Goal: Transaction & Acquisition: Purchase product/service

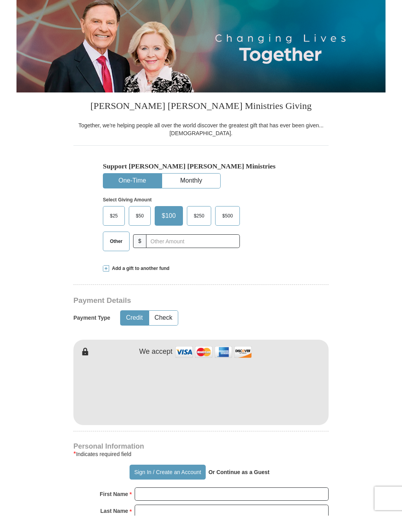
scroll to position [90, 0]
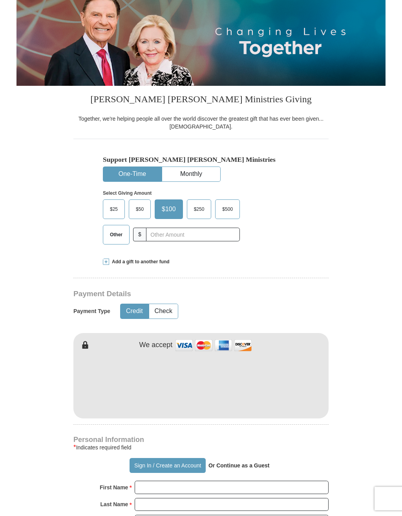
click at [109, 208] on span "$25" at bounding box center [114, 210] width 16 height 12
click at [0, 0] on input "$25" at bounding box center [0, 0] width 0 height 0
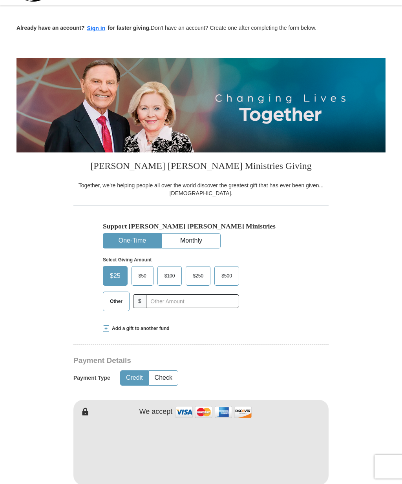
scroll to position [0, 0]
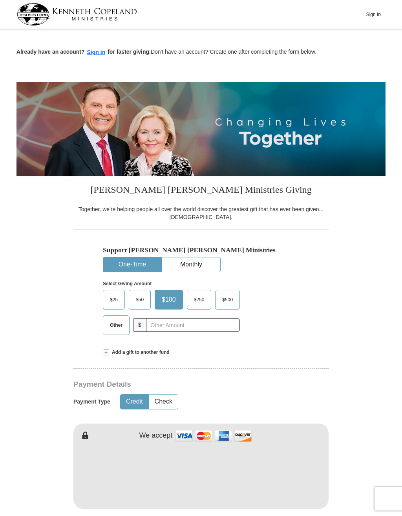
click at [112, 300] on span "$25" at bounding box center [114, 300] width 16 height 12
click at [0, 0] on input "$25" at bounding box center [0, 0] width 0 height 0
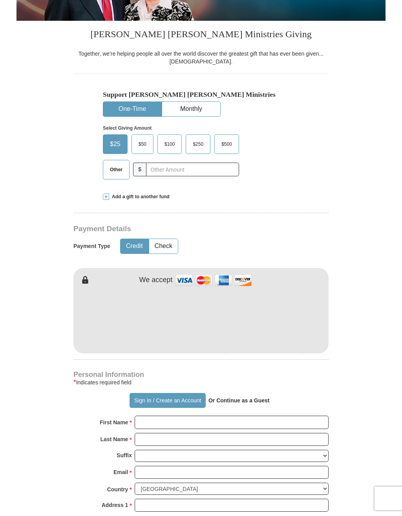
scroll to position [174, 0]
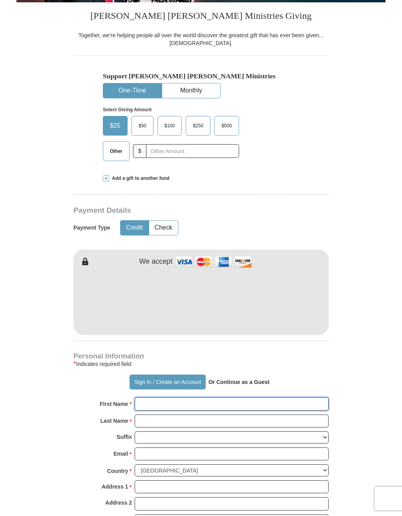
click at [293, 407] on input "First Name *" at bounding box center [231, 404] width 194 height 13
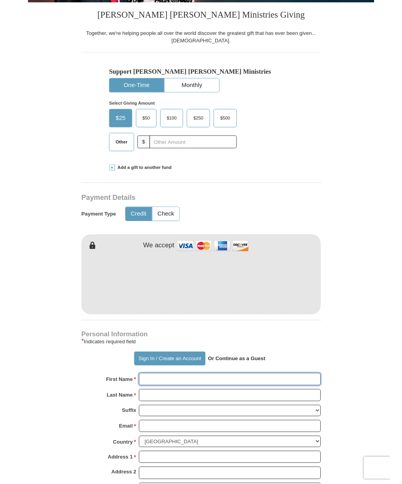
scroll to position [231, 0]
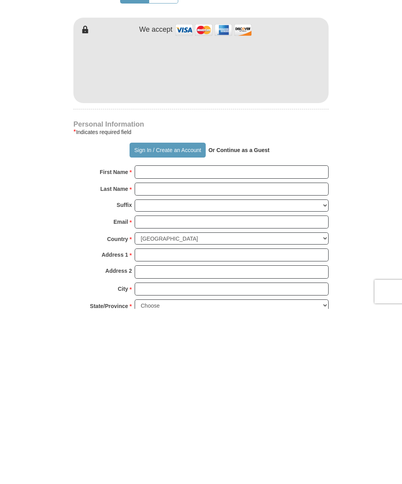
type input "[PERSON_NAME]"
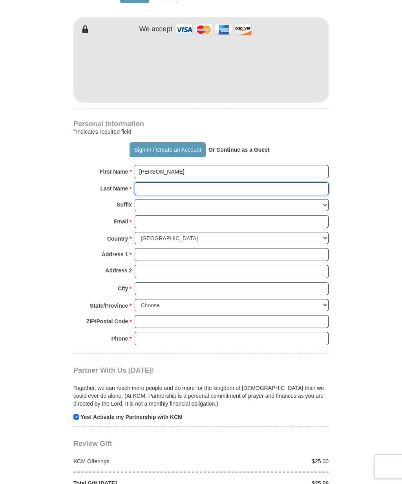
type input "FUCE"
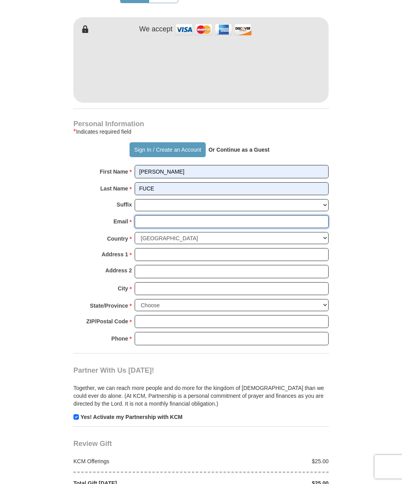
type input "[EMAIL_ADDRESS][DOMAIN_NAME]"
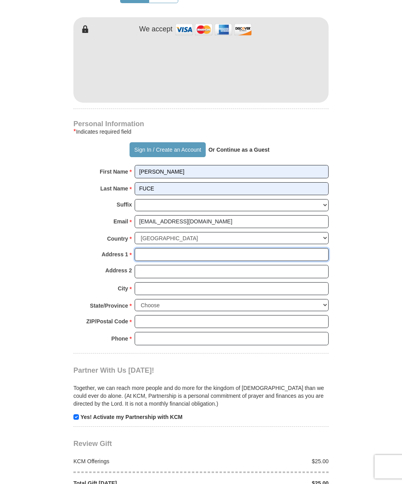
type input "[STREET_ADDRESS]"
type input "Apt 57"
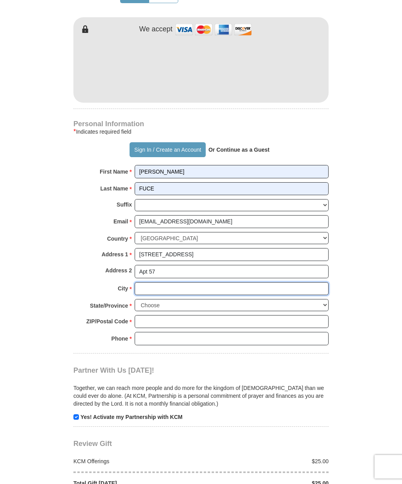
type input "[GEOGRAPHIC_DATA]"
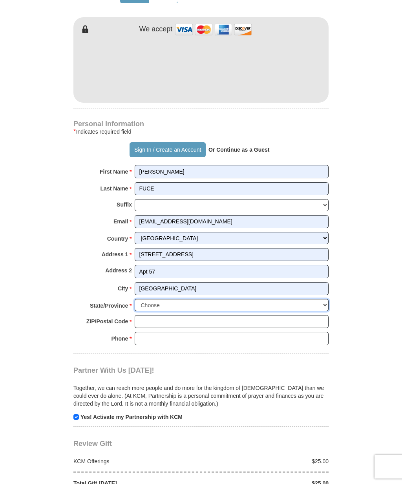
select select "CA"
type input "92504"
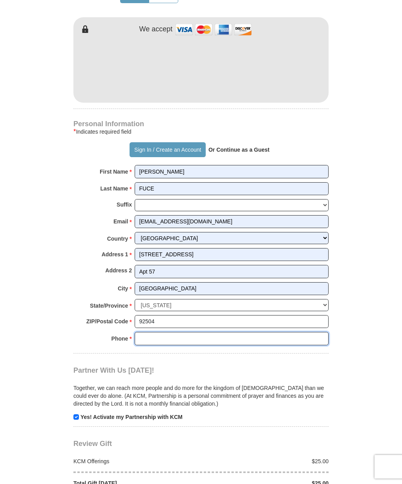
type input "9514820043"
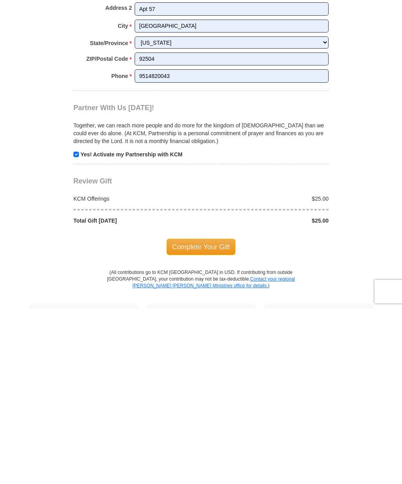
scroll to position [516, 0]
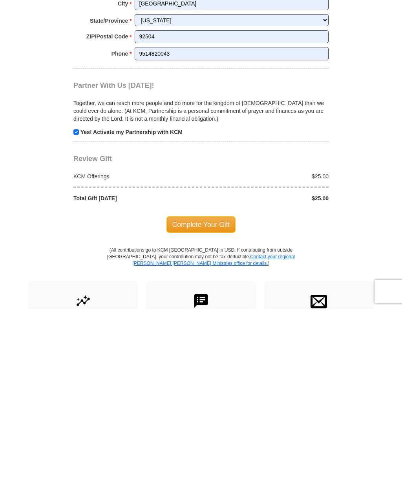
click at [179, 392] on span "Complete Your Gift" at bounding box center [200, 400] width 69 height 16
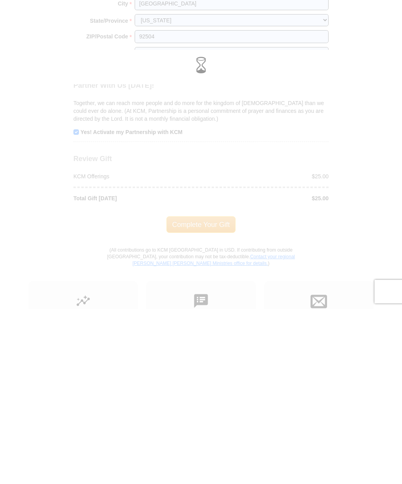
scroll to position [692, 0]
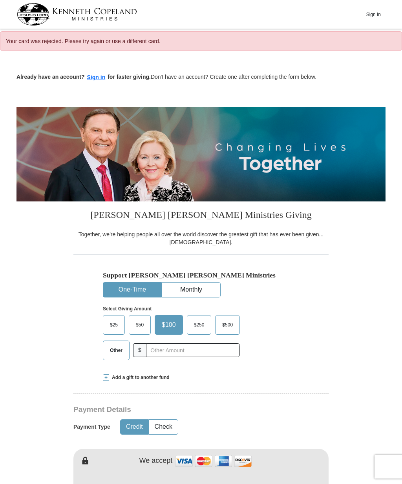
select select "CA"
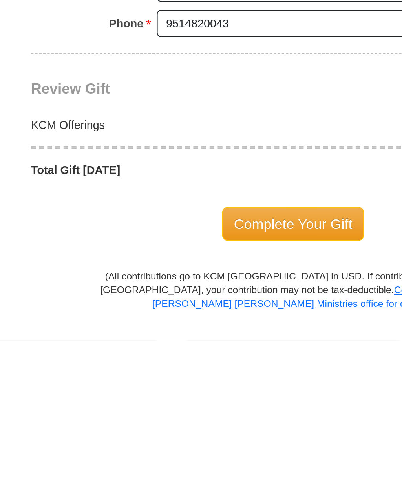
scroll to position [441, 0]
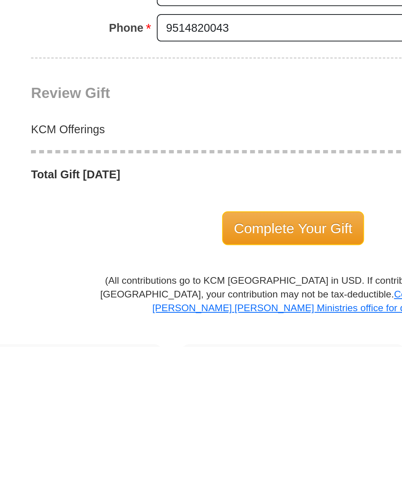
click at [166, 418] on span "Complete Your Gift" at bounding box center [200, 426] width 69 height 16
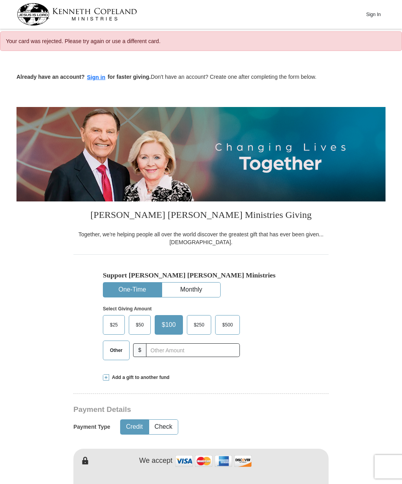
select select "CA"
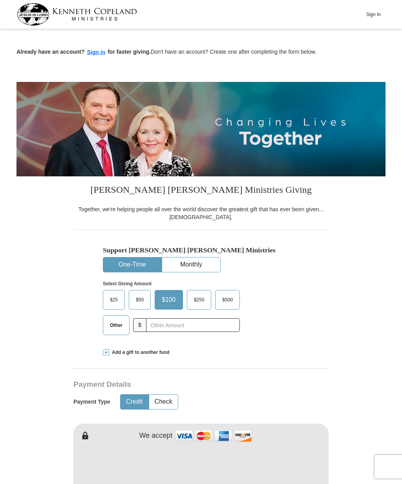
select select "CA"
